Goal: Task Accomplishment & Management: Manage account settings

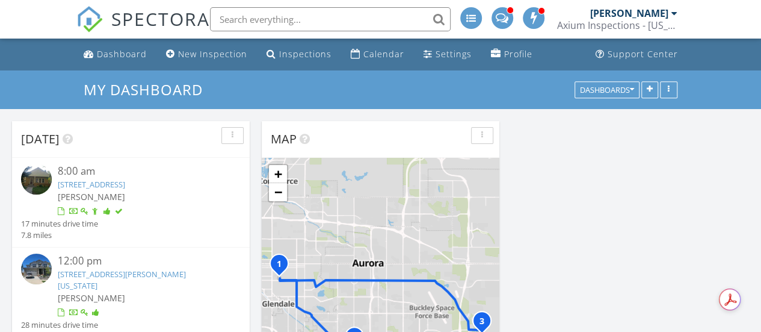
scroll to position [6, 6]
click at [164, 277] on link "24404 E Adriatic Dr , Aurora, Colorado 80018" at bounding box center [122, 279] width 128 height 22
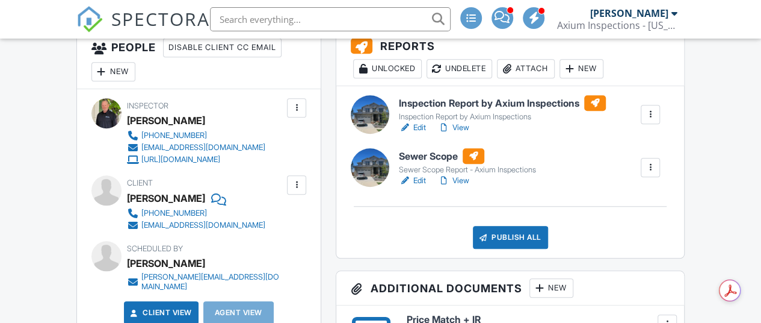
scroll to position [457, 0]
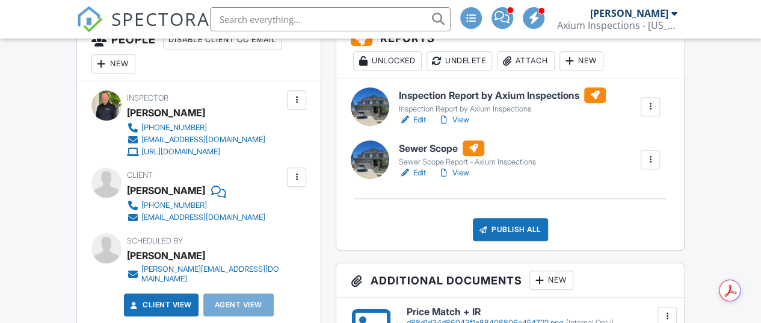
click at [463, 174] on link "View" at bounding box center [453, 173] width 31 height 12
click at [460, 119] on link "View" at bounding box center [453, 120] width 31 height 12
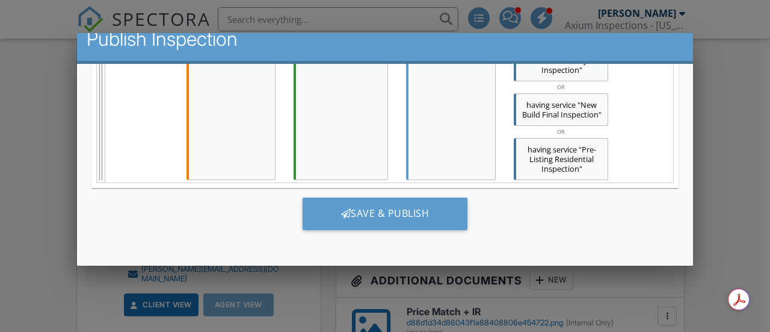
scroll to position [1428, 0]
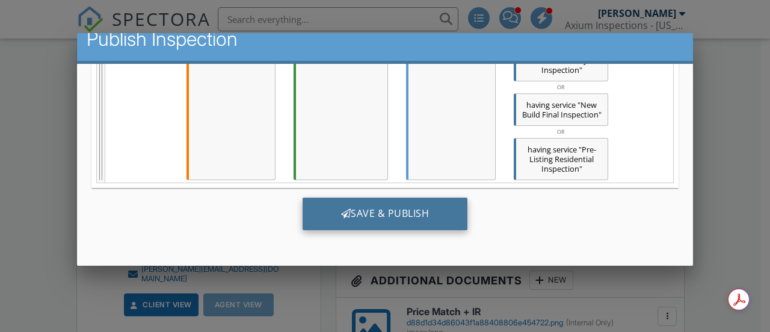
click at [401, 214] on div "Save & Publish" at bounding box center [386, 213] width 166 height 33
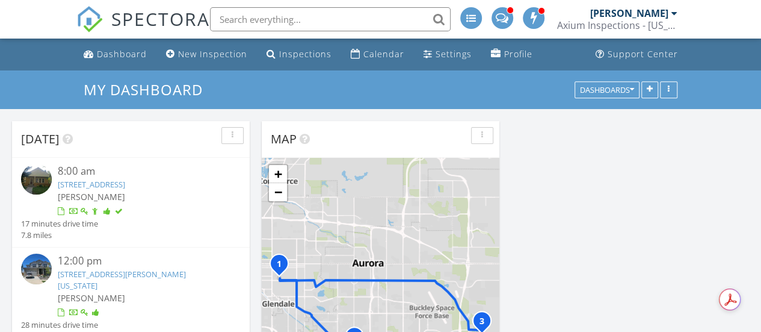
click at [114, 184] on link "[STREET_ADDRESS]" at bounding box center [91, 184] width 67 height 11
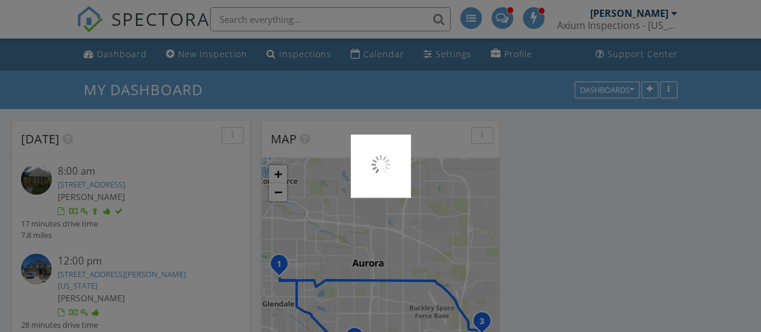
click at [119, 60] on div at bounding box center [380, 166] width 761 height 332
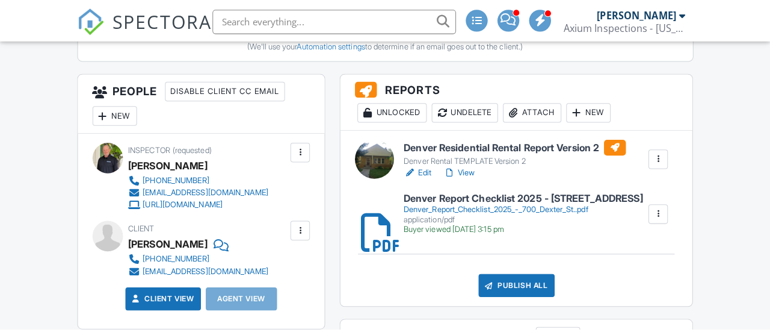
scroll to position [409, 0]
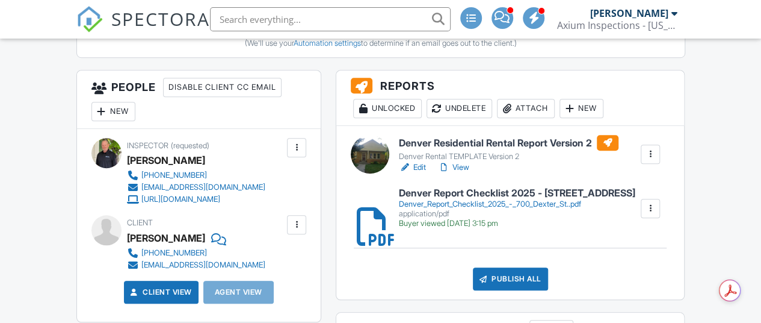
click at [470, 206] on div "Denver_Report_Checklist_2025_-_700_Dexter_St..pdf" at bounding box center [517, 204] width 237 height 10
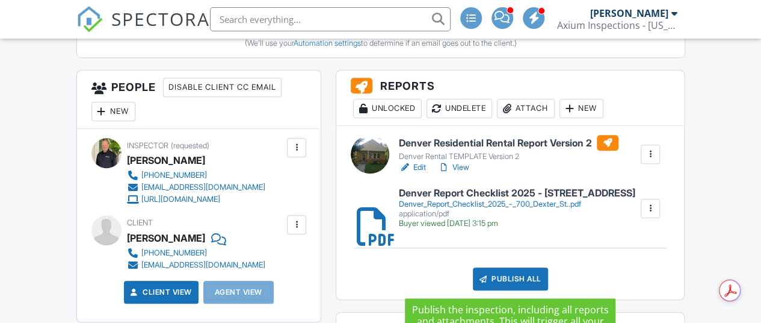
click at [495, 276] on div "Publish All" at bounding box center [510, 278] width 75 height 23
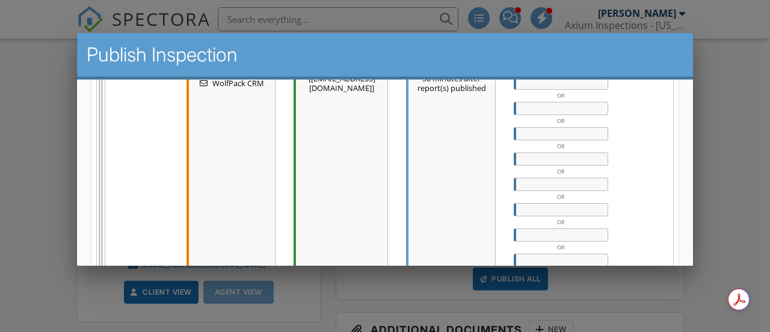
scroll to position [807, 0]
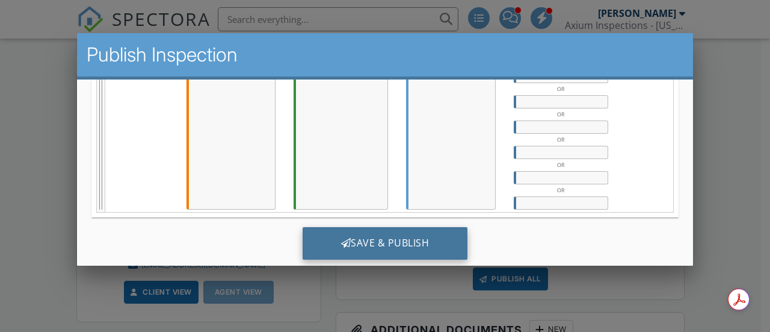
click at [390, 232] on div "Save & Publish" at bounding box center [386, 243] width 166 height 33
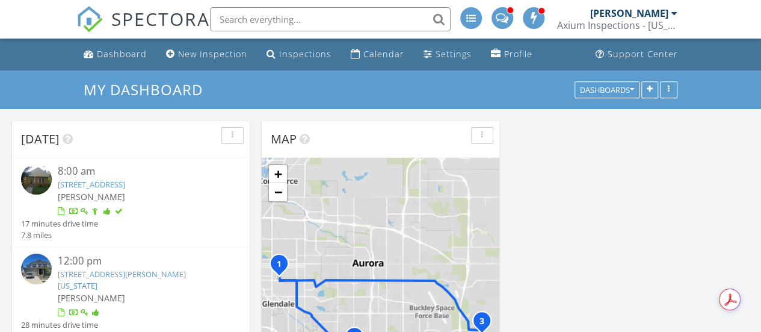
click at [137, 274] on link "[STREET_ADDRESS][PERSON_NAME][US_STATE]" at bounding box center [122, 279] width 128 height 22
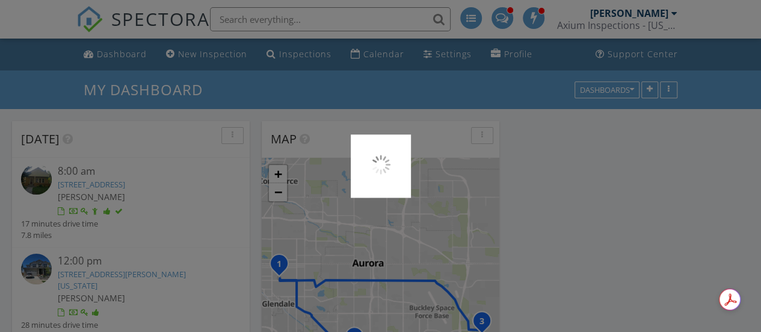
click at [373, 55] on div at bounding box center [380, 166] width 761 height 332
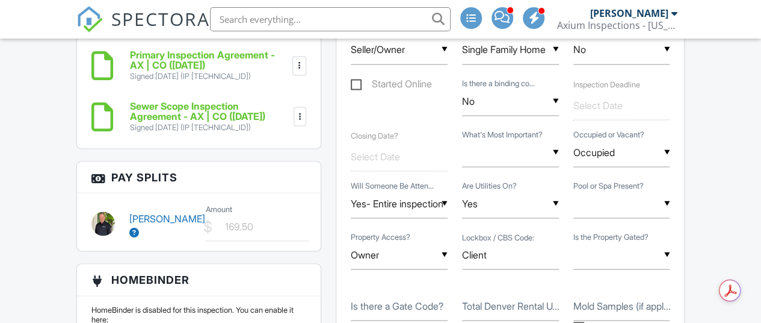
scroll to position [1067, 0]
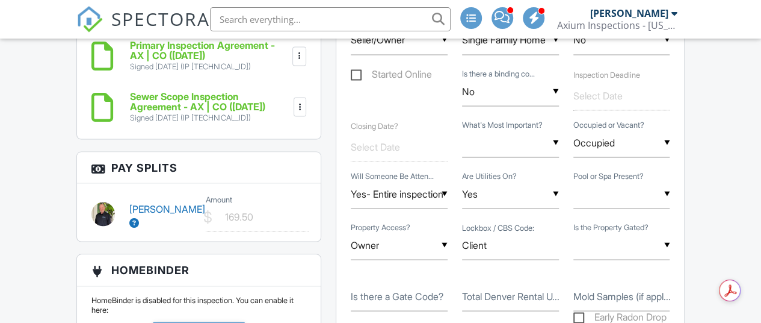
click at [164, 219] on div "Wayne Murphy $ Amount 169.50" at bounding box center [199, 212] width 230 height 40
click at [153, 209] on link "[PERSON_NAME]" at bounding box center [167, 214] width 76 height 25
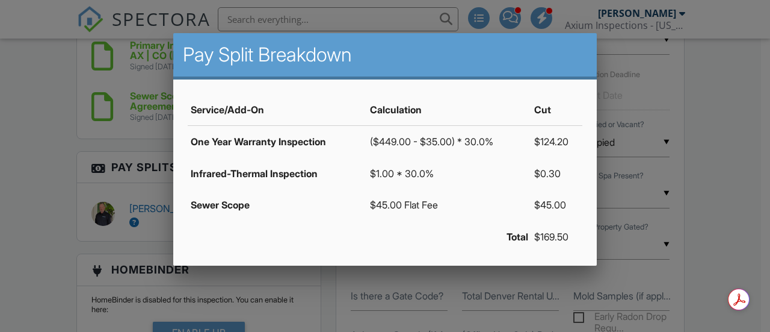
click at [508, 279] on div at bounding box center [385, 147] width 770 height 415
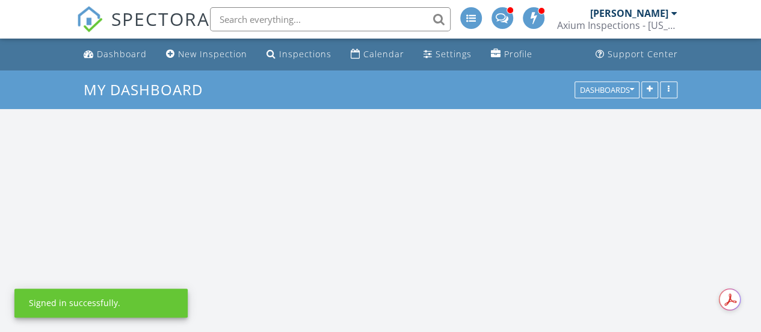
scroll to position [993, 780]
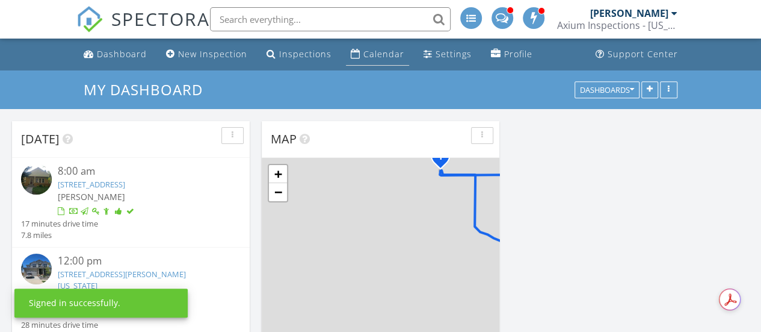
click at [375, 57] on div "Calendar" at bounding box center [384, 53] width 41 height 11
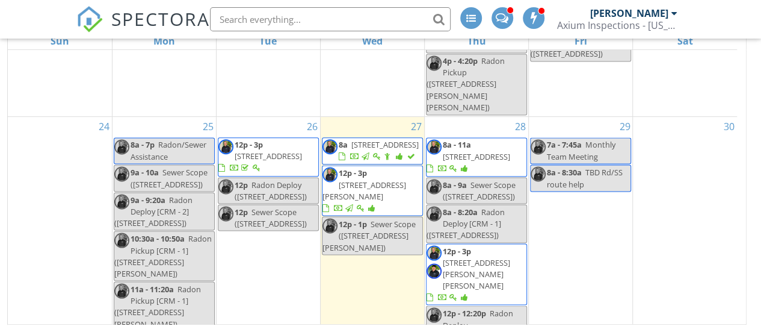
scroll to position [1039, 0]
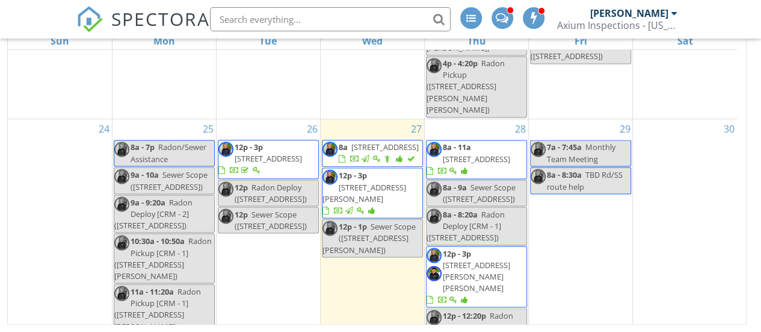
click at [485, 153] on span "3001 W 107th Pl D, Westminster 80031" at bounding box center [476, 158] width 67 height 11
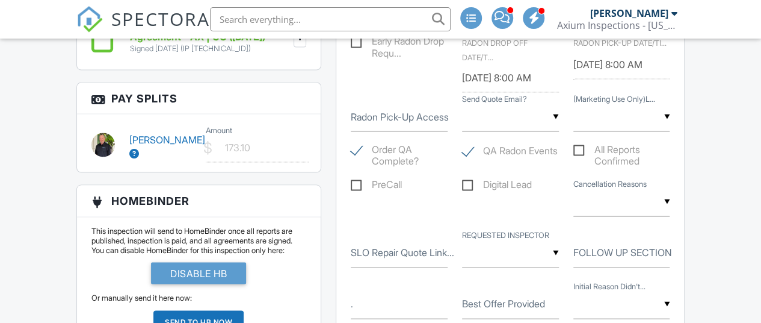
scroll to position [1094, 0]
click at [137, 133] on link "[PERSON_NAME]" at bounding box center [167, 145] width 76 height 25
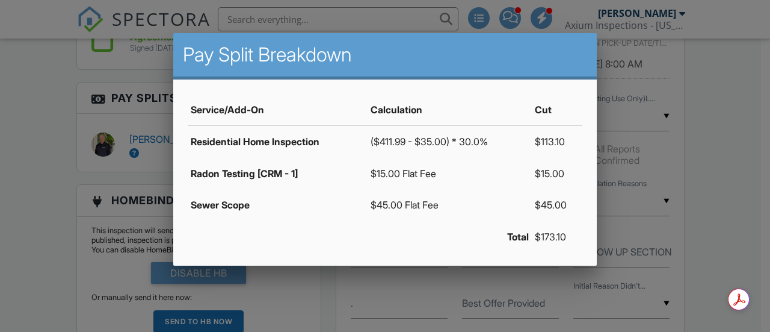
click at [720, 166] on div at bounding box center [385, 147] width 770 height 415
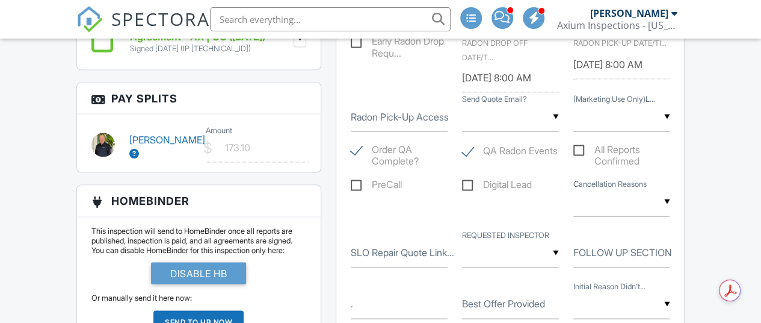
click at [146, 134] on link "[PERSON_NAME]" at bounding box center [167, 145] width 76 height 25
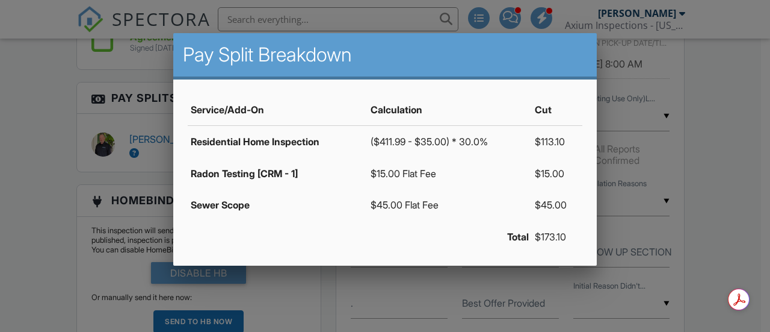
click at [79, 90] on div at bounding box center [385, 147] width 770 height 415
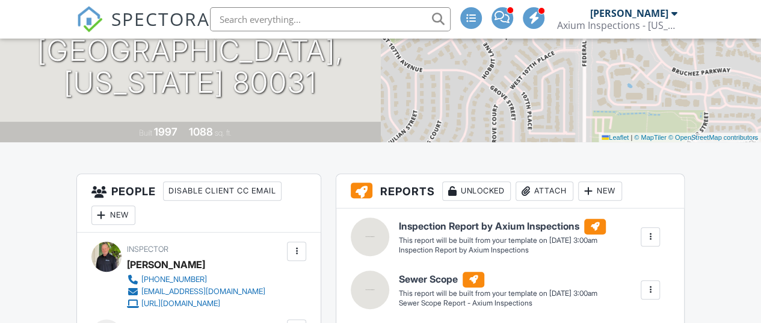
scroll to position [0, 0]
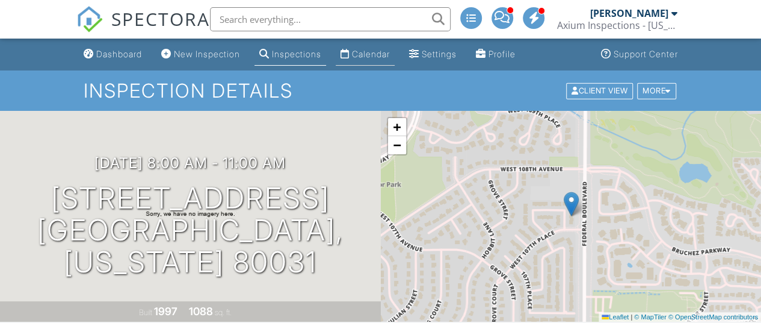
click at [375, 57] on div "Calendar" at bounding box center [371, 54] width 38 height 10
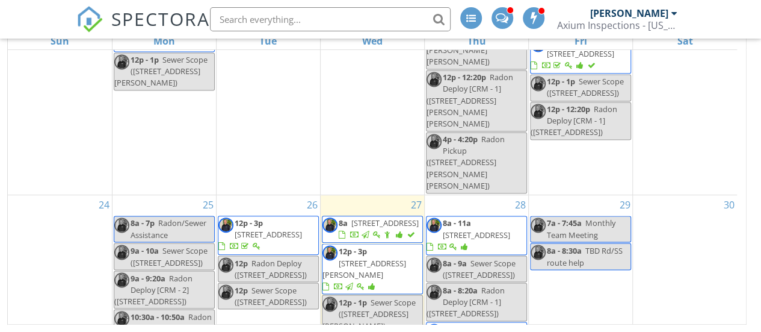
scroll to position [1204, 0]
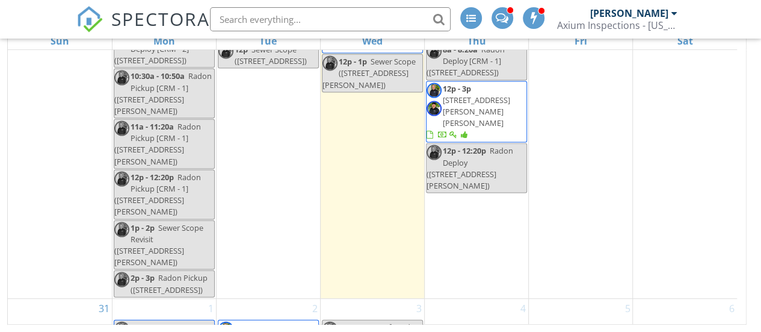
click at [468, 131] on div at bounding box center [464, 135] width 7 height 8
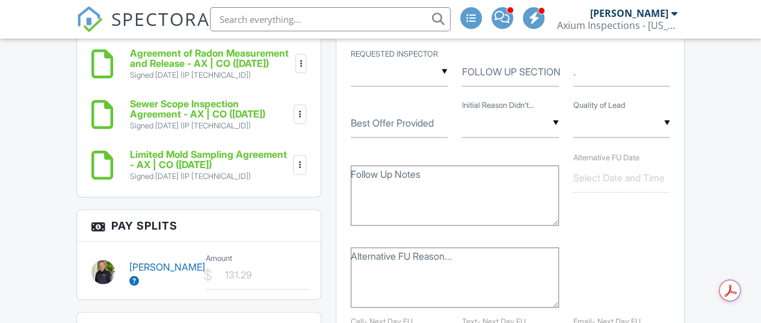
scroll to position [1279, 0]
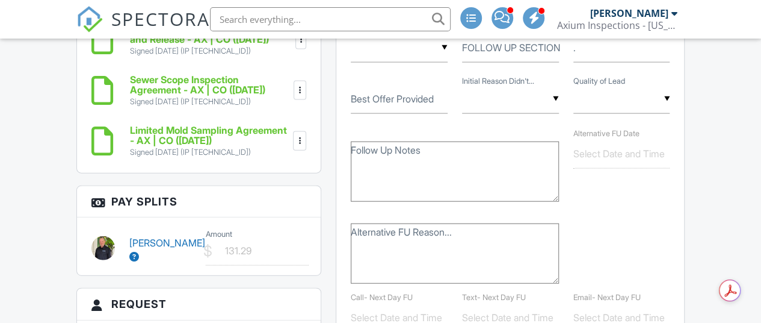
click at [149, 237] on link "[PERSON_NAME]" at bounding box center [167, 249] width 76 height 25
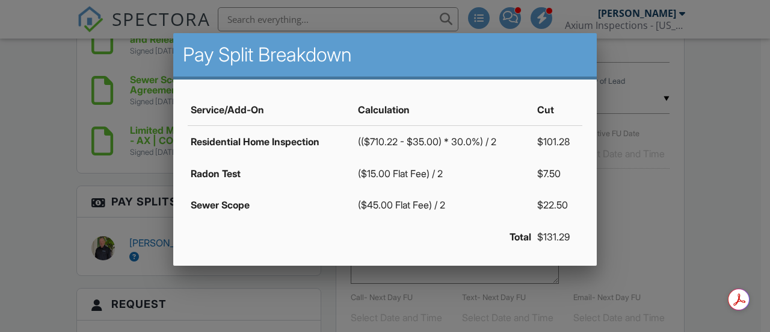
click at [28, 148] on div at bounding box center [385, 147] width 770 height 415
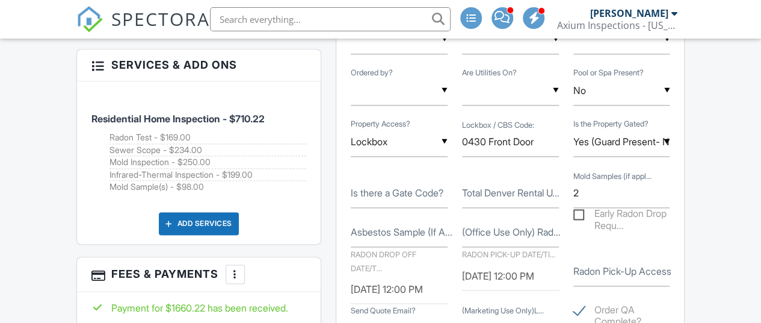
scroll to position [846, 0]
